Goal: Task Accomplishment & Management: Manage account settings

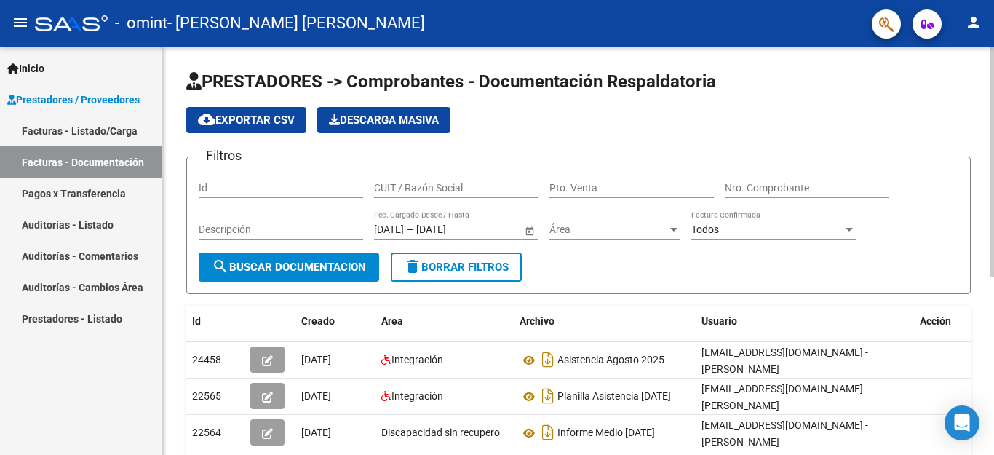
scroll to position [315, 0]
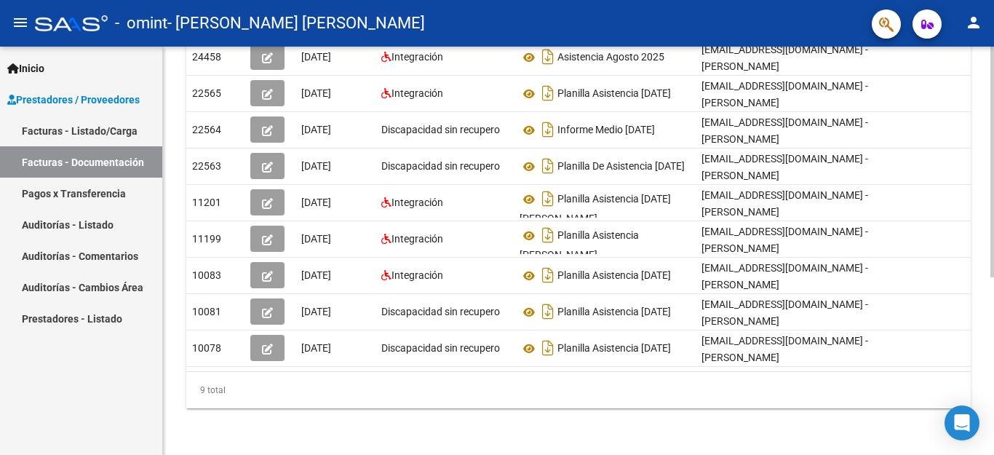
click at [992, 375] on div at bounding box center [992, 251] width 4 height 408
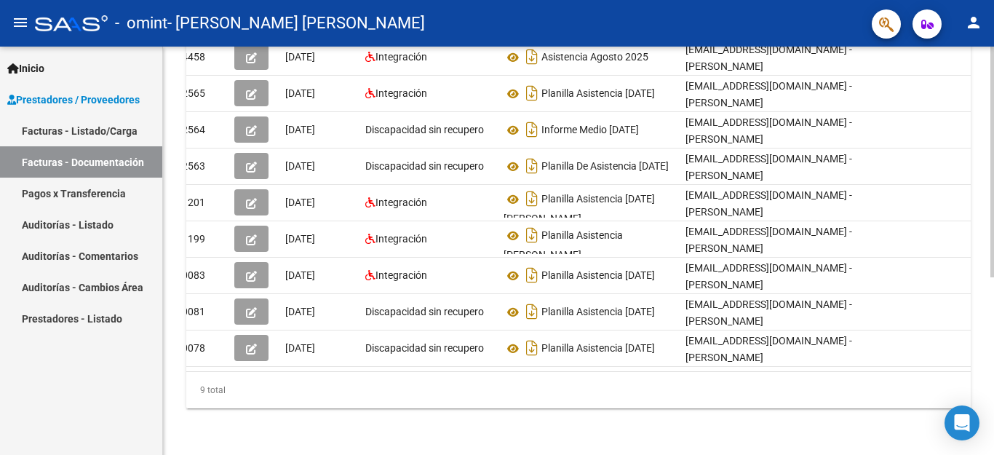
click at [992, 82] on div at bounding box center [992, 251] width 4 height 408
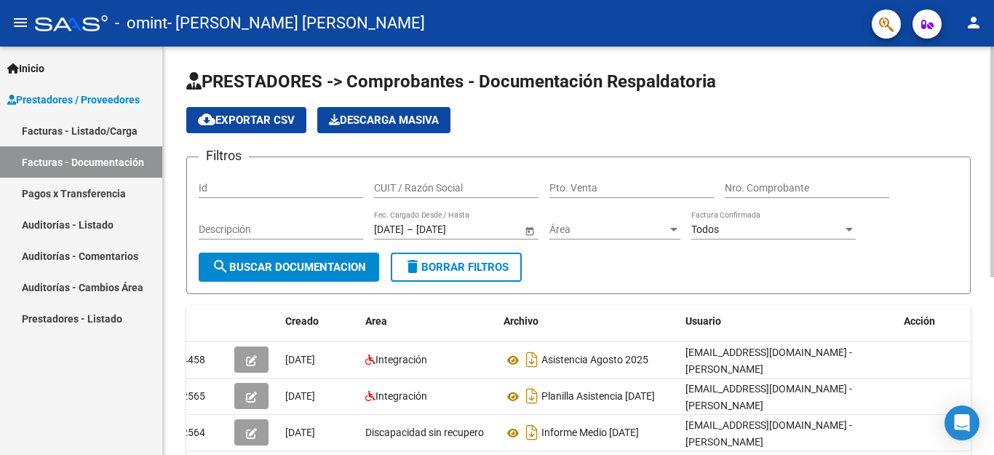
scroll to position [315, 0]
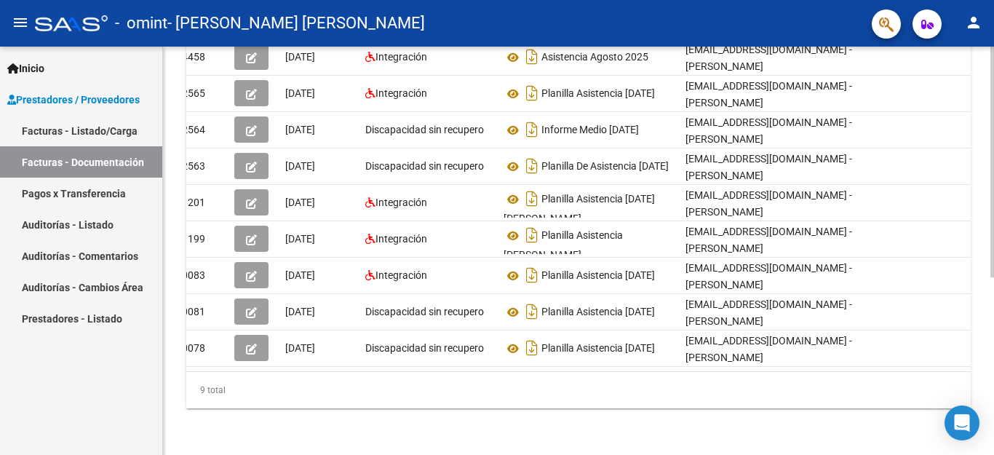
click at [993, 390] on div at bounding box center [992, 251] width 4 height 408
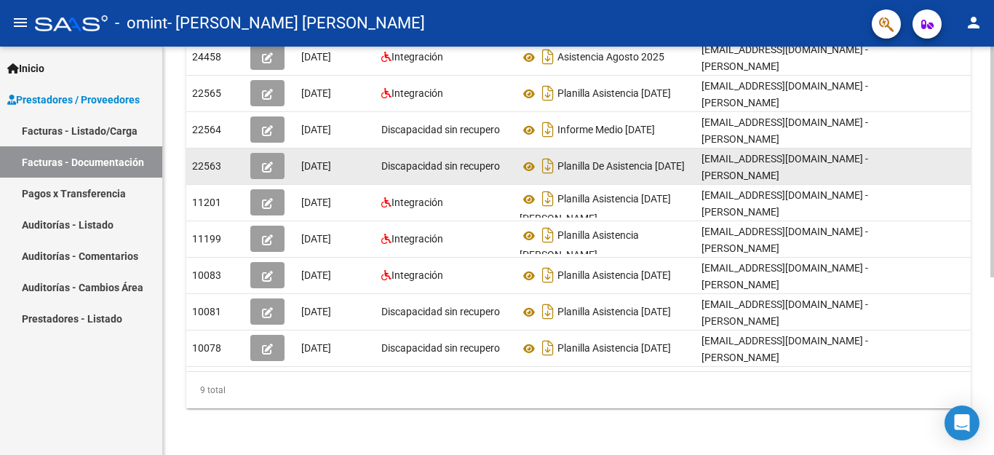
click at [218, 162] on div "22563" at bounding box center [215, 166] width 47 height 17
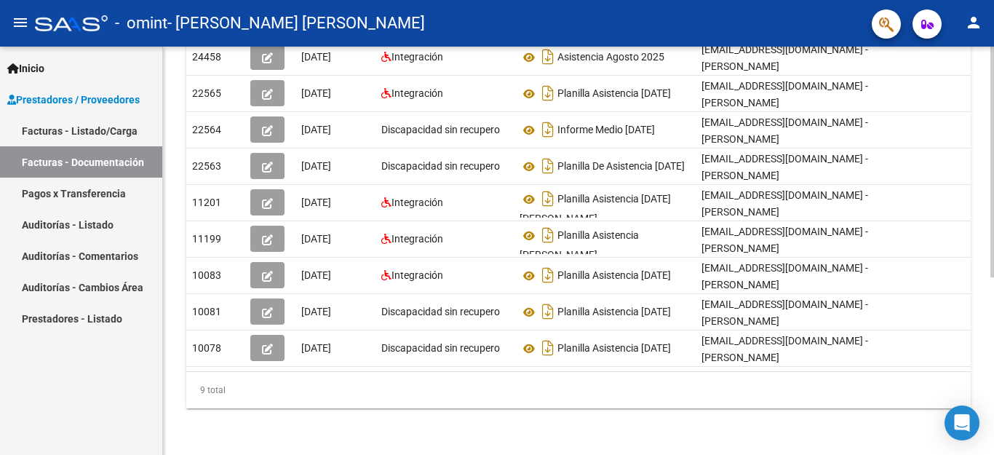
click at [420, 434] on div "PRESTADORES -> Comprobantes - Documentación Respaldatoria cloud_download Export…" at bounding box center [578, 99] width 831 height 711
click at [989, 106] on div "PRESTADORES -> Comprobantes - Documentación Respaldatoria cloud_download Export…" at bounding box center [578, 99] width 831 height 711
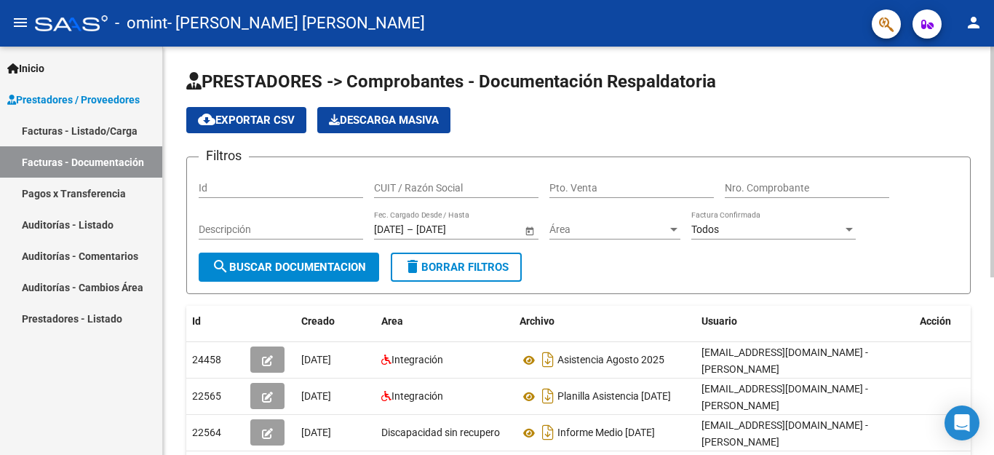
click at [990, 71] on div at bounding box center [992, 251] width 4 height 408
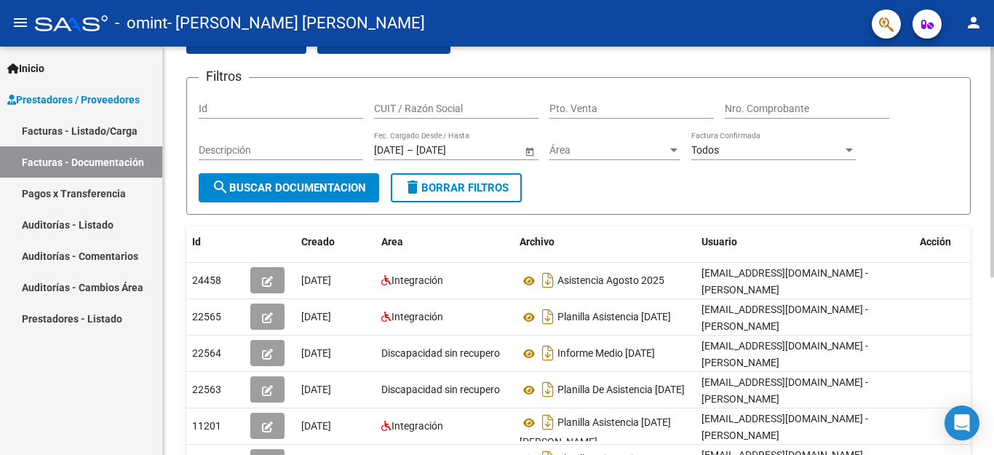
scroll to position [81, 0]
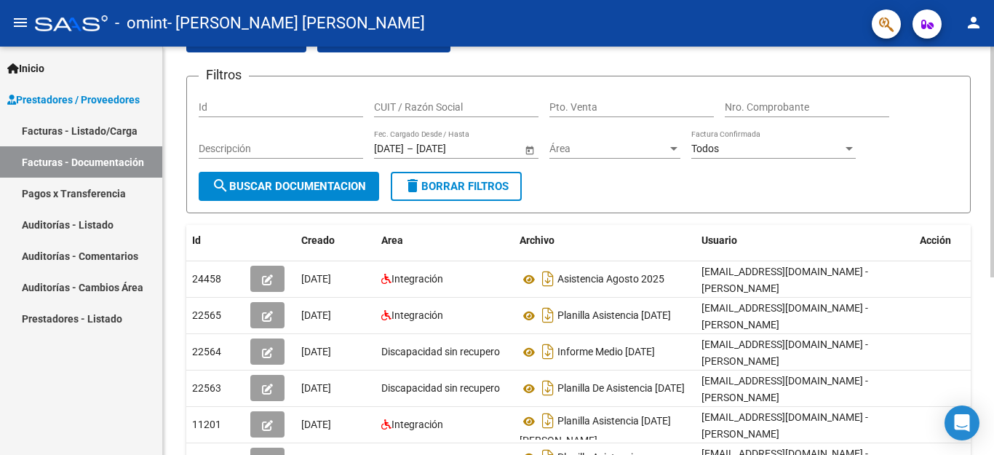
click at [993, 277] on div at bounding box center [992, 162] width 4 height 231
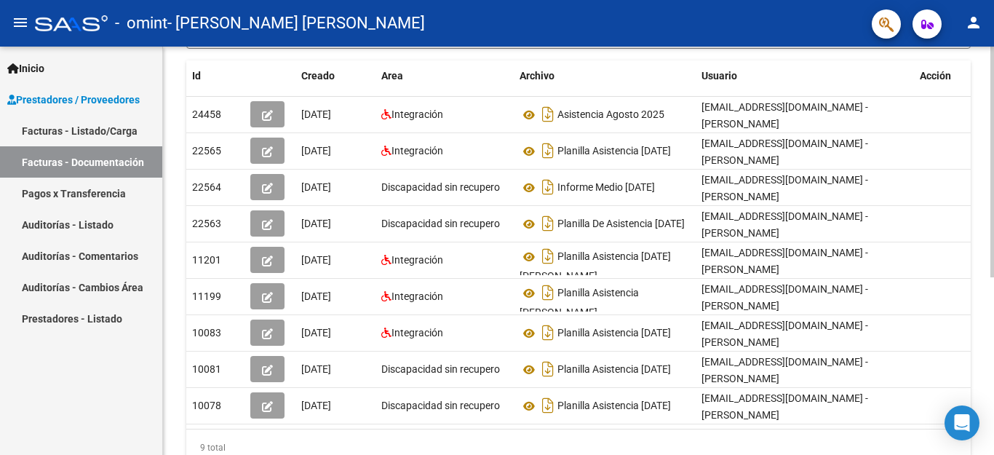
scroll to position [260, 0]
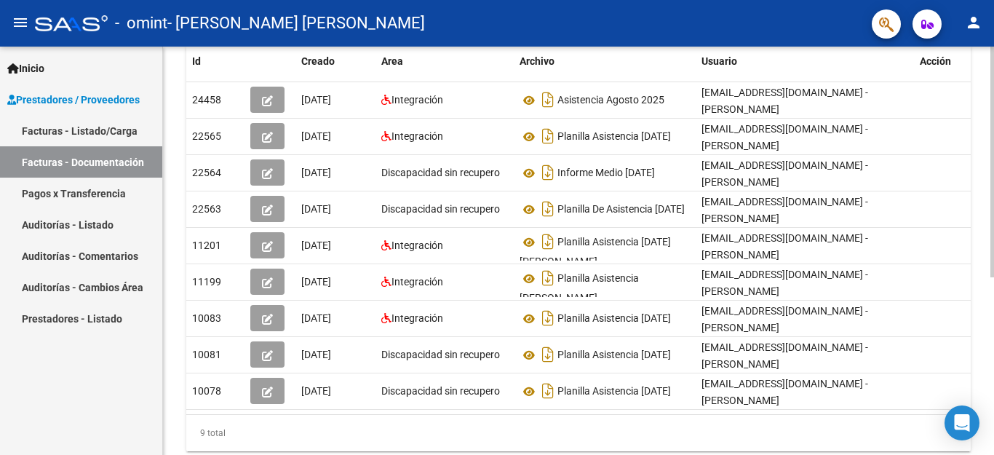
click at [992, 277] on div at bounding box center [992, 162] width 4 height 231
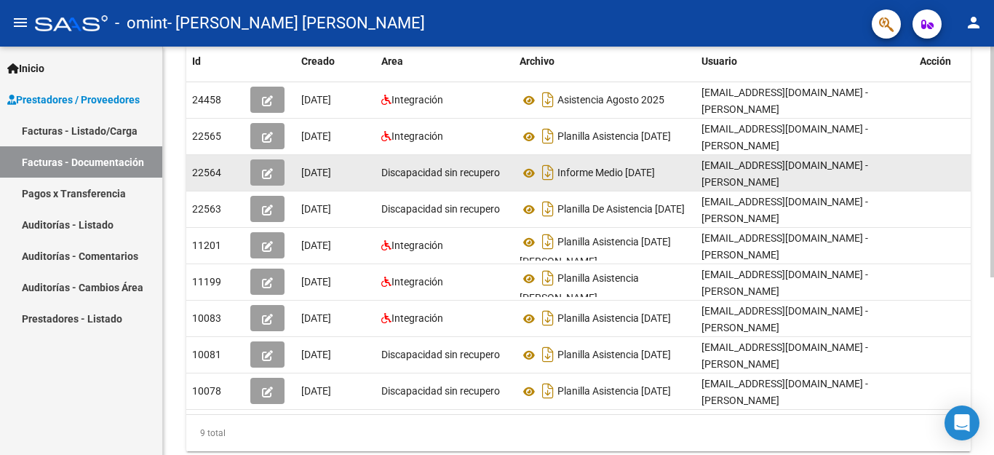
click at [267, 170] on icon "button" at bounding box center [267, 173] width 11 height 11
drag, startPoint x: 267, startPoint y: 170, endPoint x: 418, endPoint y: 434, distance: 304.4
click at [418, 434] on div "9 total" at bounding box center [578, 433] width 784 height 36
click at [993, 80] on div at bounding box center [992, 251] width 4 height 408
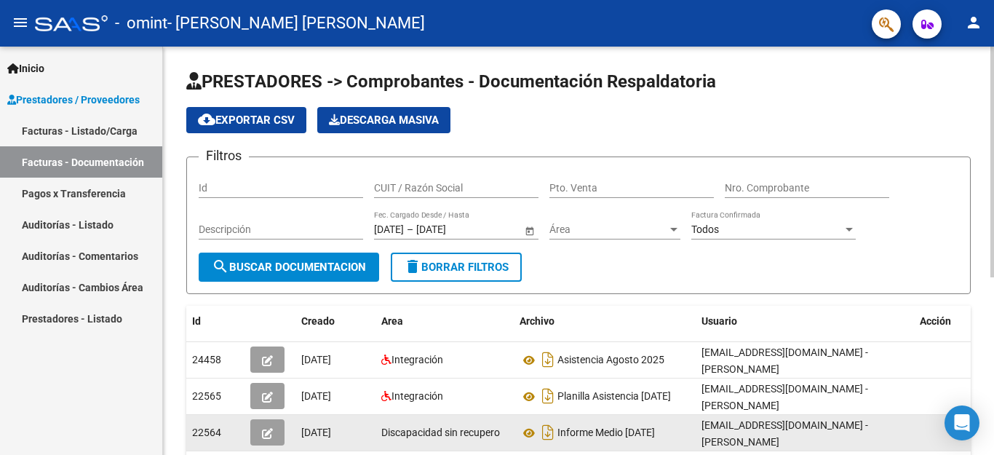
click at [987, 409] on div "PRESTADORES -> Comprobantes - Documentación Respaldatoria cloud_download Export…" at bounding box center [578, 402] width 831 height 711
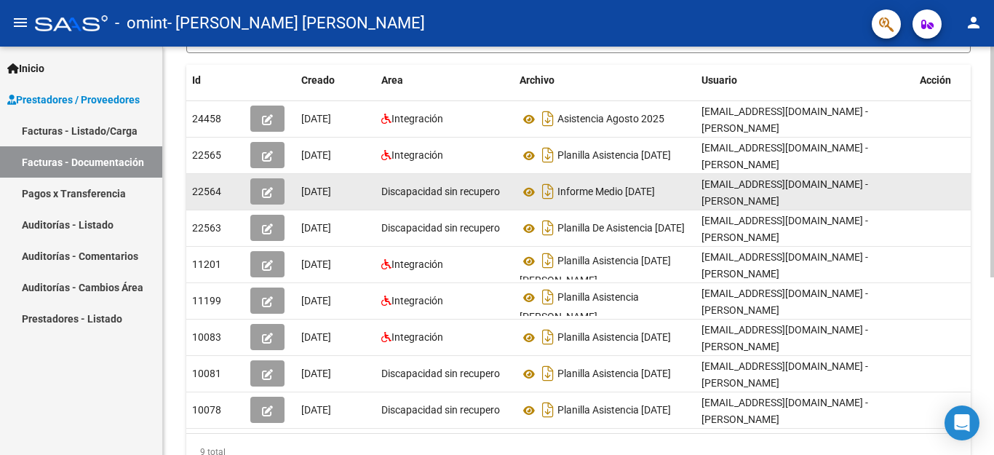
scroll to position [288, 0]
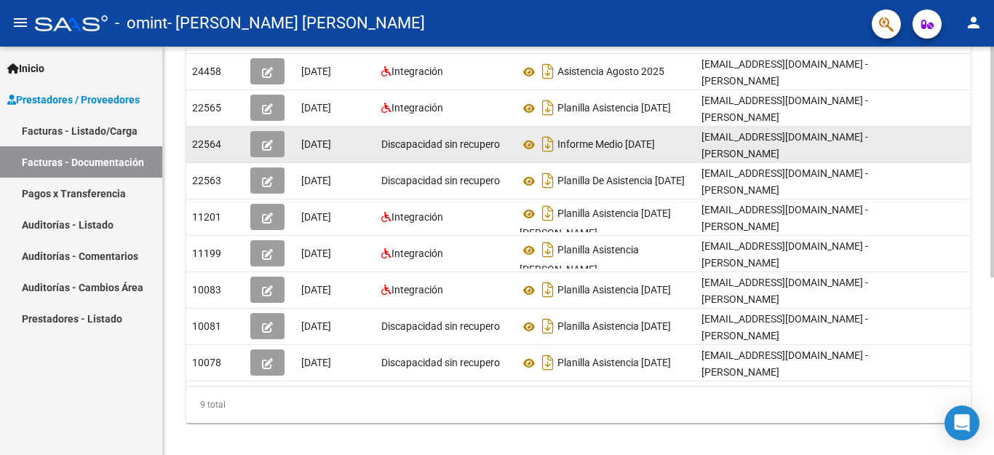
click at [986, 429] on div "PRESTADORES -> Comprobantes - Documentación Respaldatoria cloud_download Export…" at bounding box center [580, 113] width 835 height 711
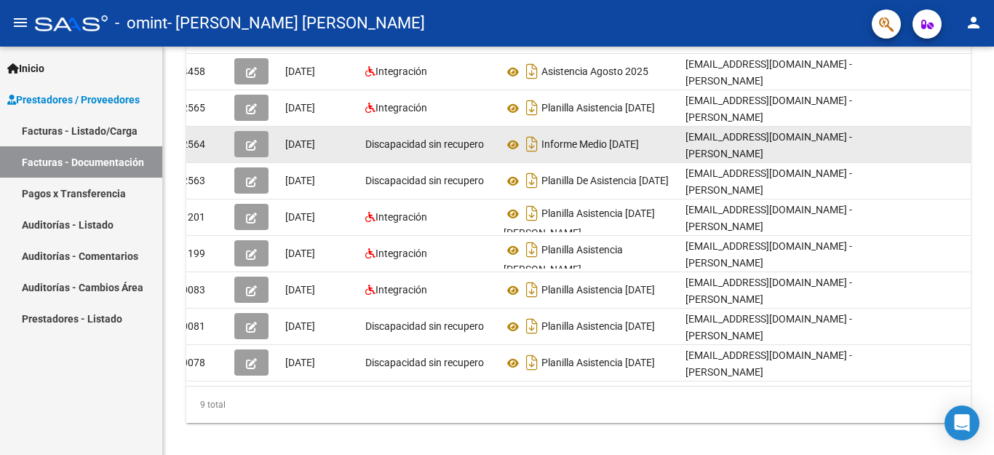
click at [91, 188] on link "Pagos x Transferencia" at bounding box center [81, 193] width 162 height 31
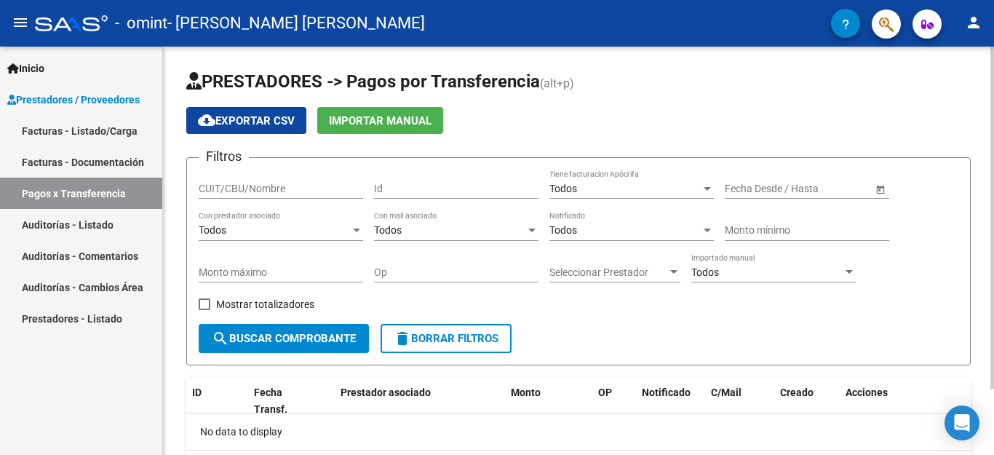
click at [993, 379] on div at bounding box center [992, 218] width 4 height 342
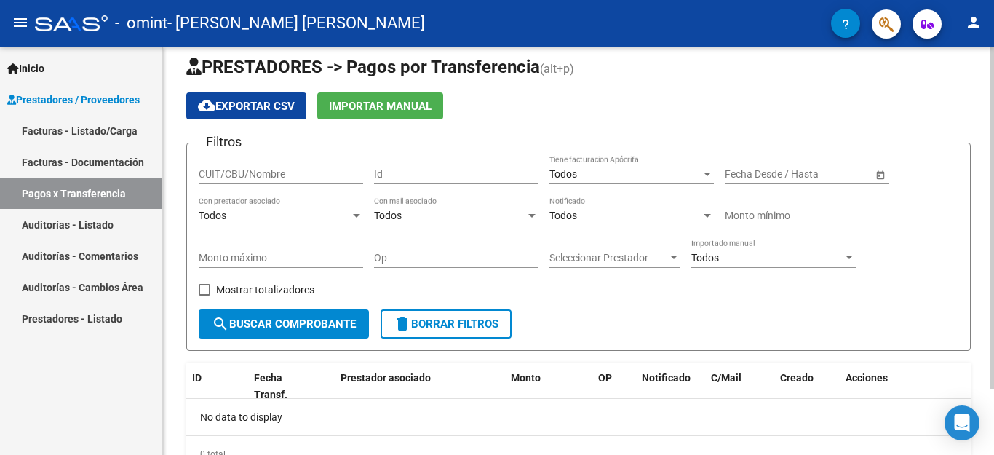
scroll to position [79, 0]
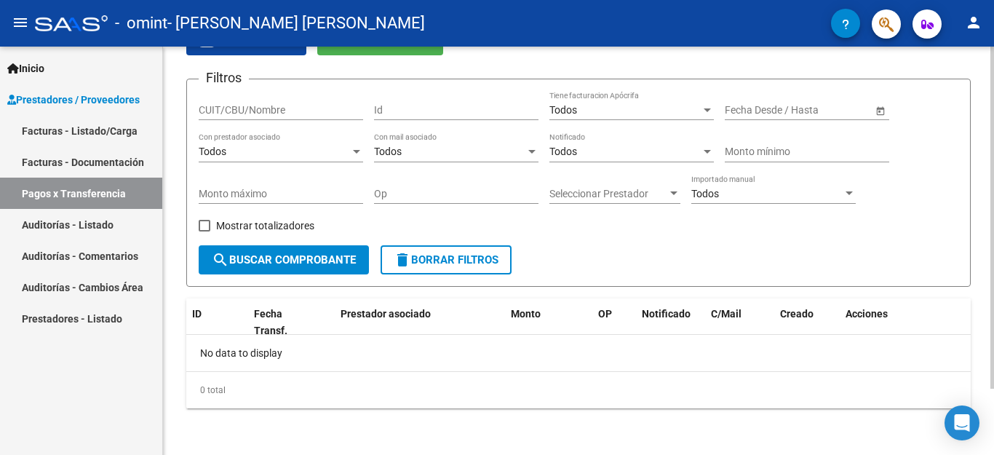
click at [993, 312] on div at bounding box center [992, 218] width 4 height 342
click at [111, 159] on link "Facturas - Documentación" at bounding box center [81, 161] width 162 height 31
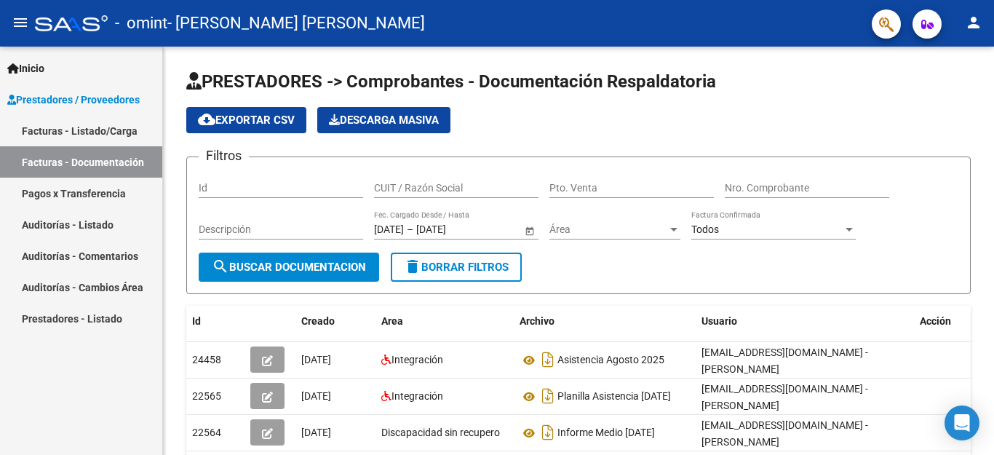
click at [106, 121] on link "Facturas - Listado/Carga" at bounding box center [81, 130] width 162 height 31
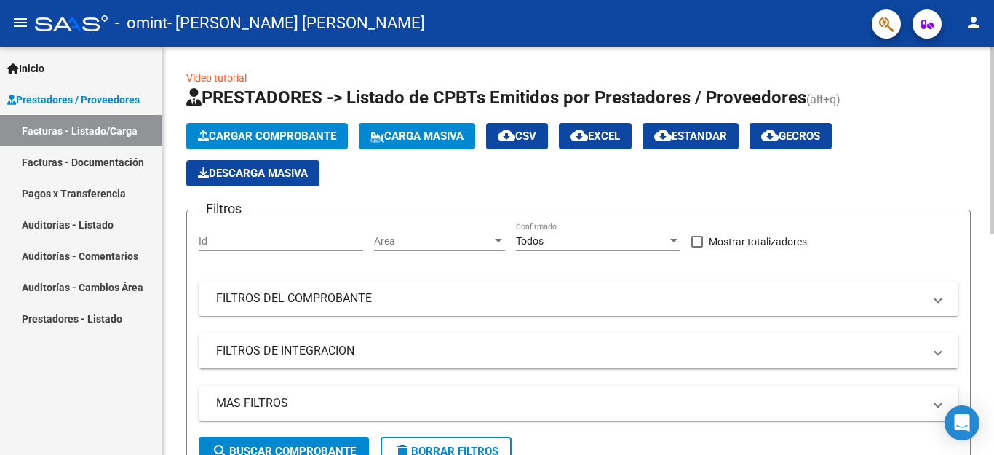
click at [992, 429] on div at bounding box center [992, 251] width 4 height 408
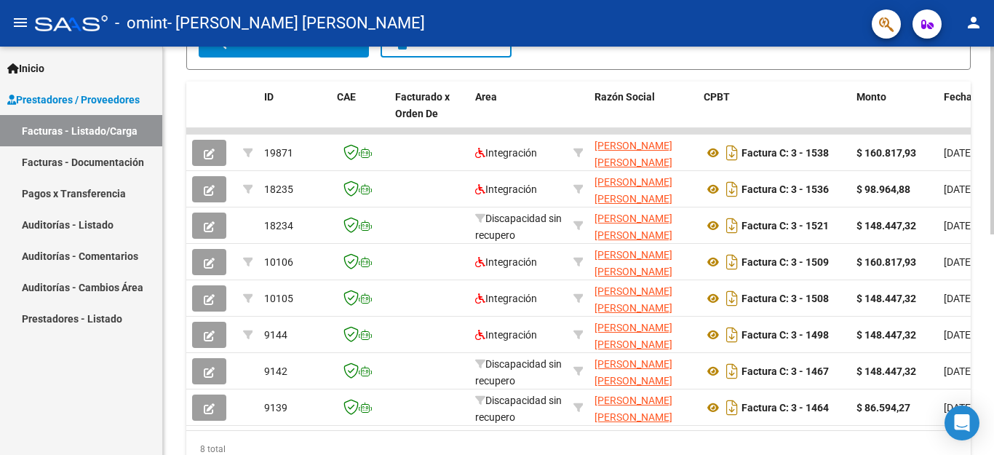
click at [992, 429] on div at bounding box center [992, 251] width 4 height 408
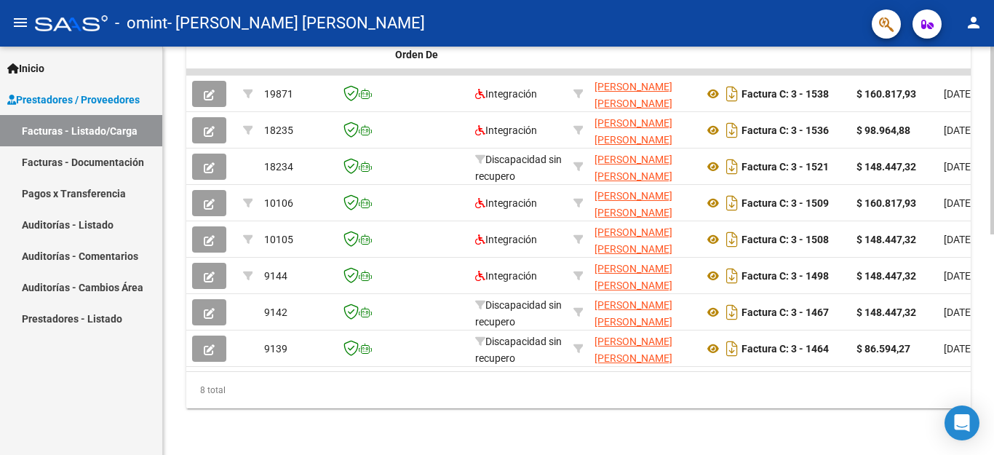
scroll to position [0, 0]
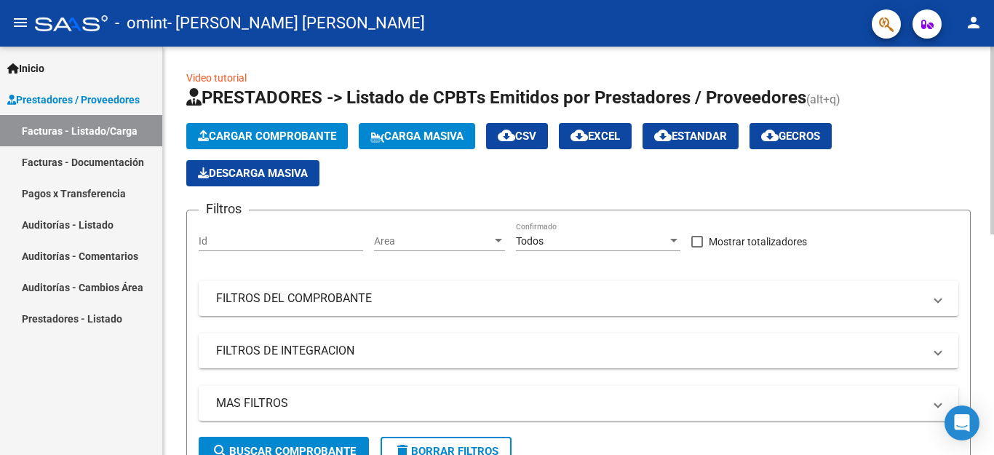
click at [992, 389] on div at bounding box center [992, 251] width 4 height 408
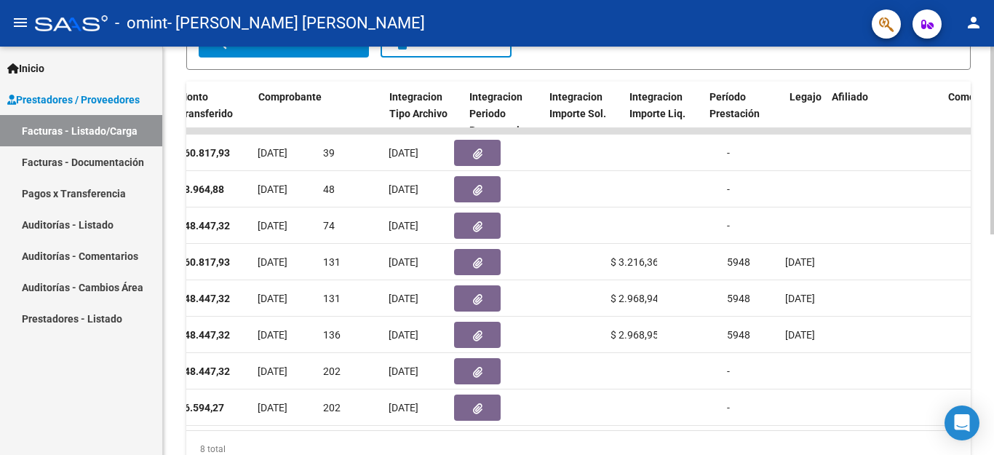
scroll to position [0, 1373]
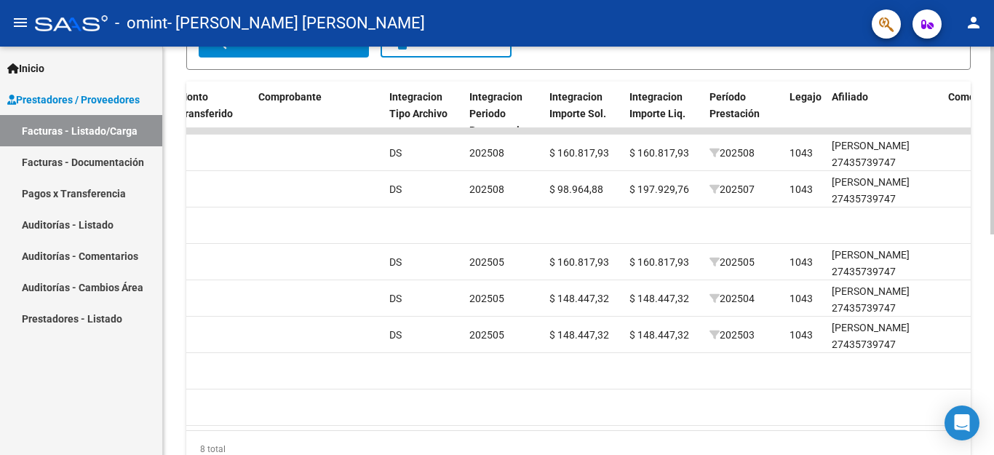
click at [750, 430] on datatable-body "19871 Integración [PERSON_NAME] [PERSON_NAME] 27248453139 Factura C: 3 - 1538 $…" at bounding box center [578, 279] width 784 height 302
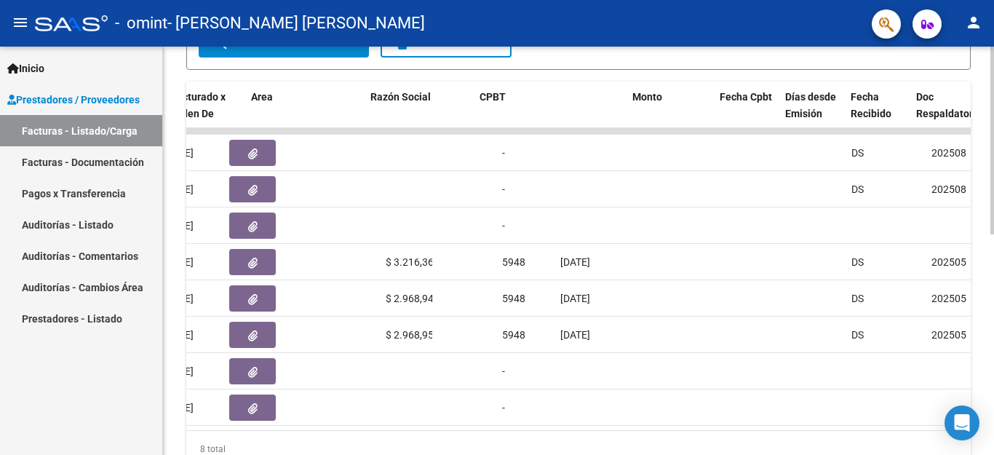
scroll to position [0, 224]
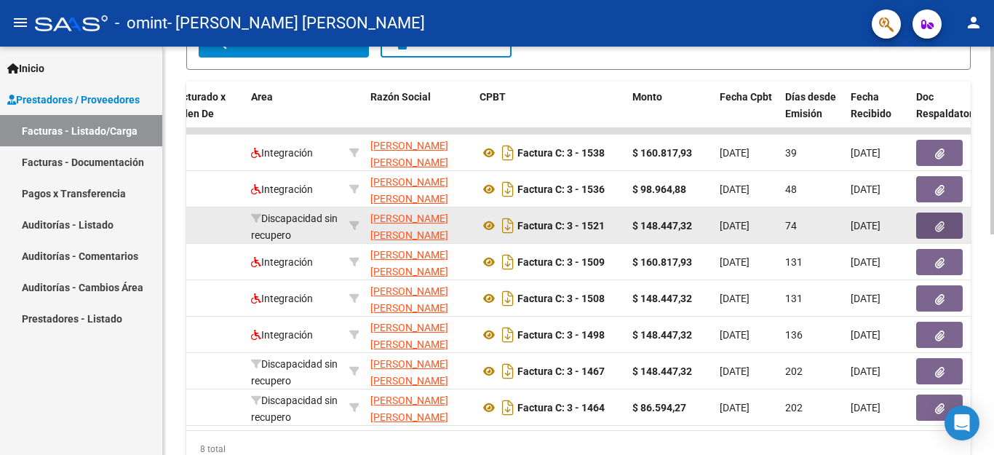
click at [935, 224] on icon "button" at bounding box center [939, 226] width 9 height 11
